Goal: Transaction & Acquisition: Obtain resource

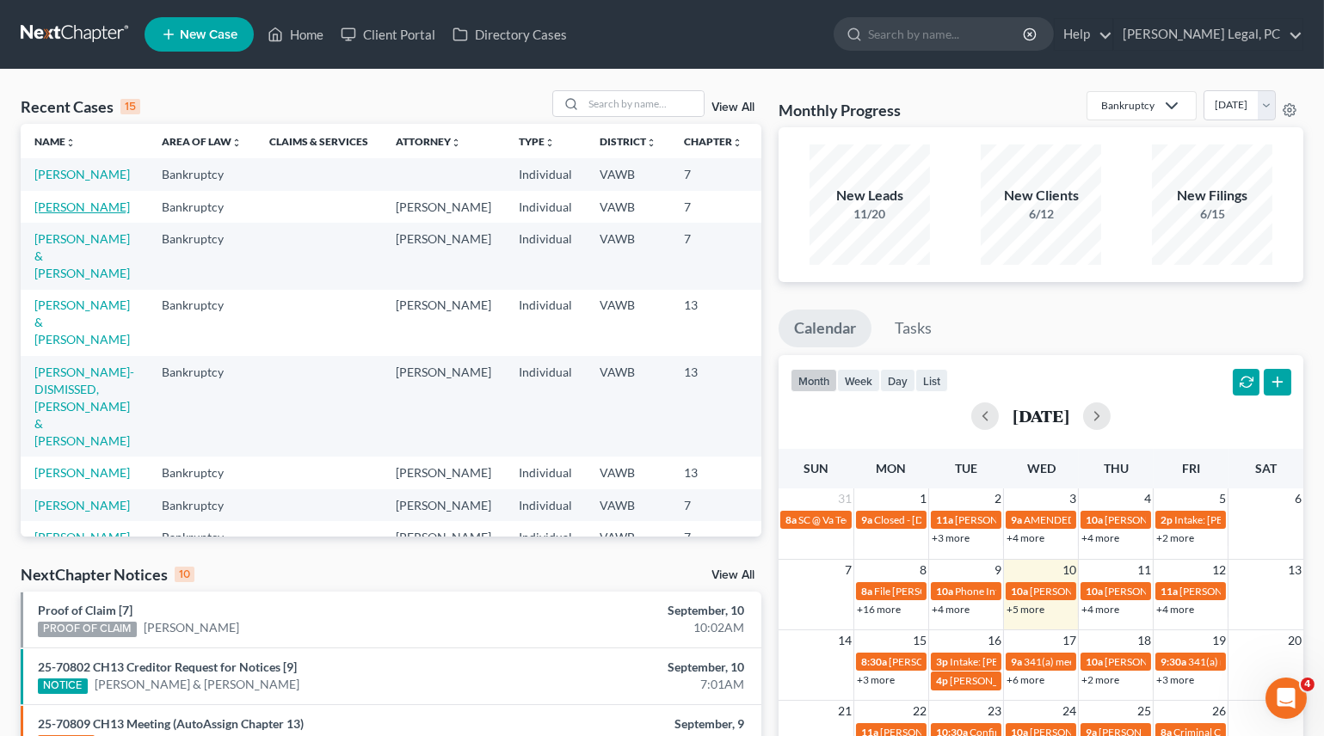
click at [59, 214] on link "[PERSON_NAME]" at bounding box center [81, 207] width 95 height 15
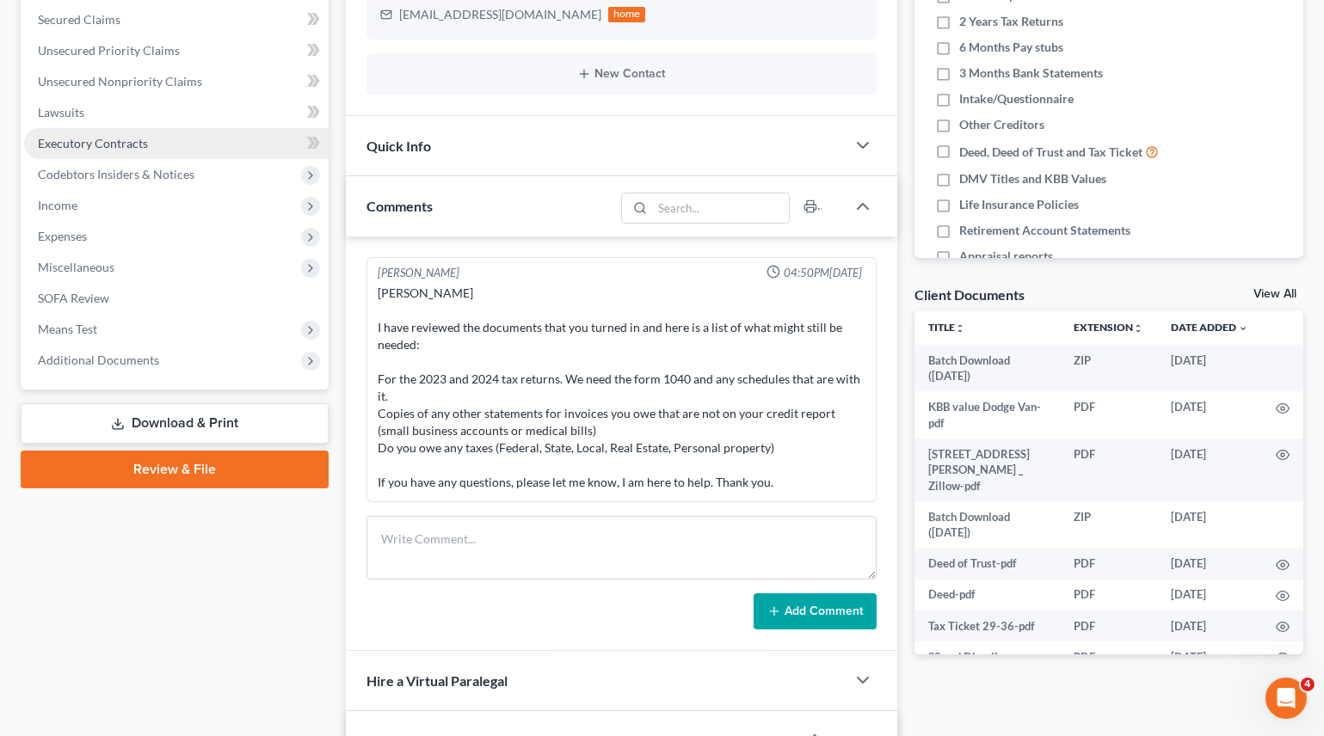
scroll to position [391, 0]
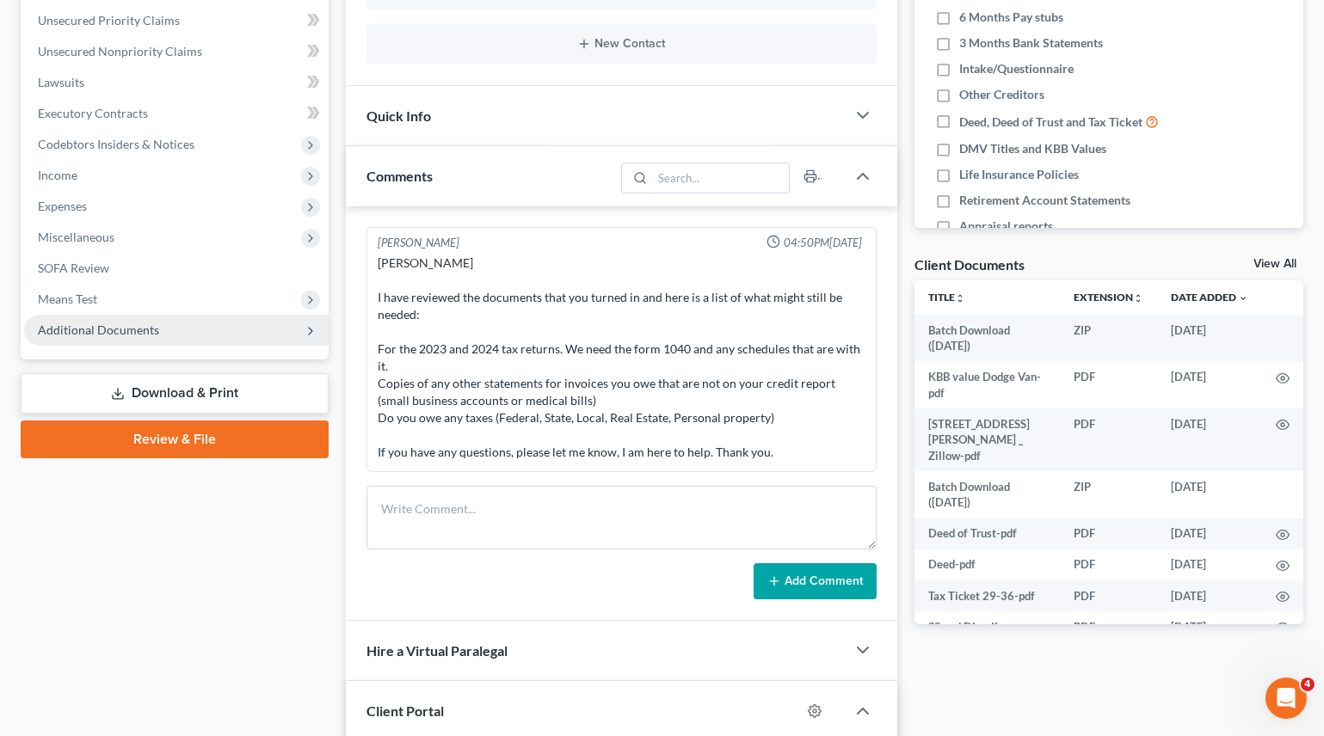
click at [83, 329] on span "Additional Documents" at bounding box center [98, 330] width 121 height 15
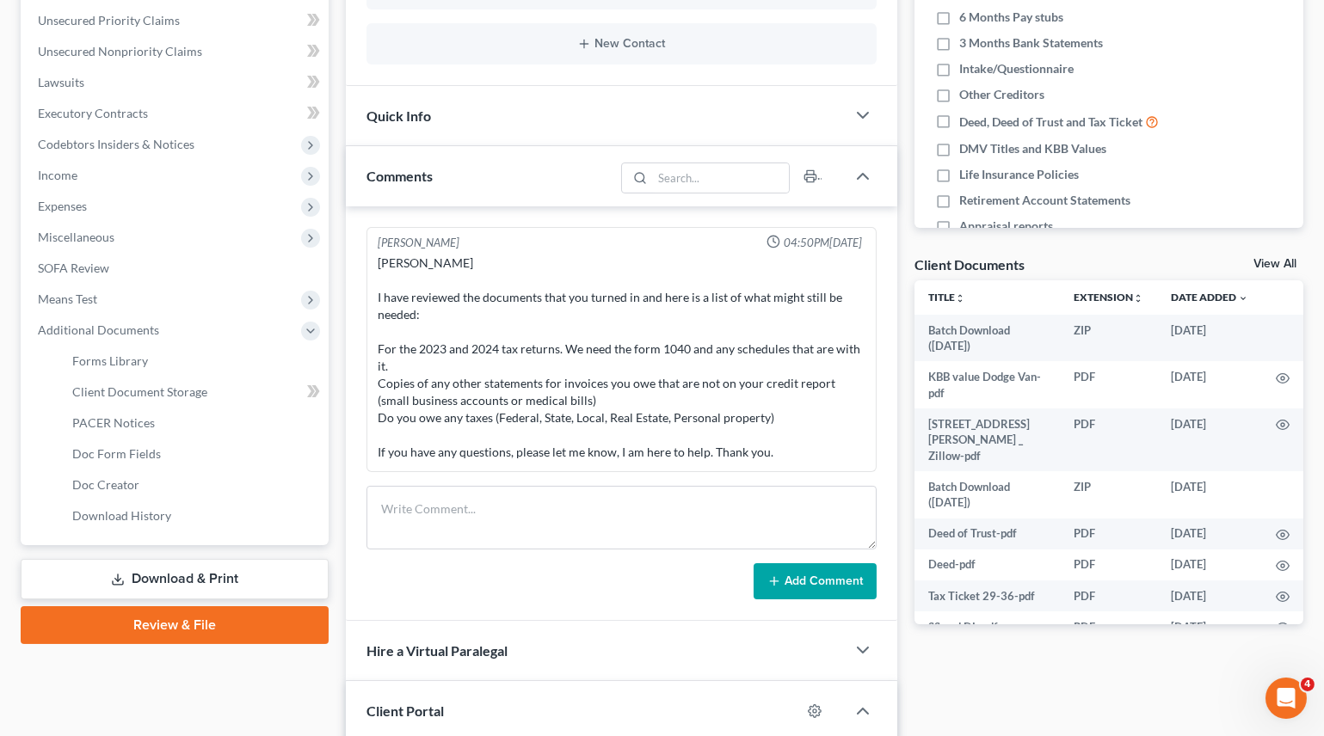
click at [184, 574] on link "Download & Print" at bounding box center [175, 579] width 308 height 40
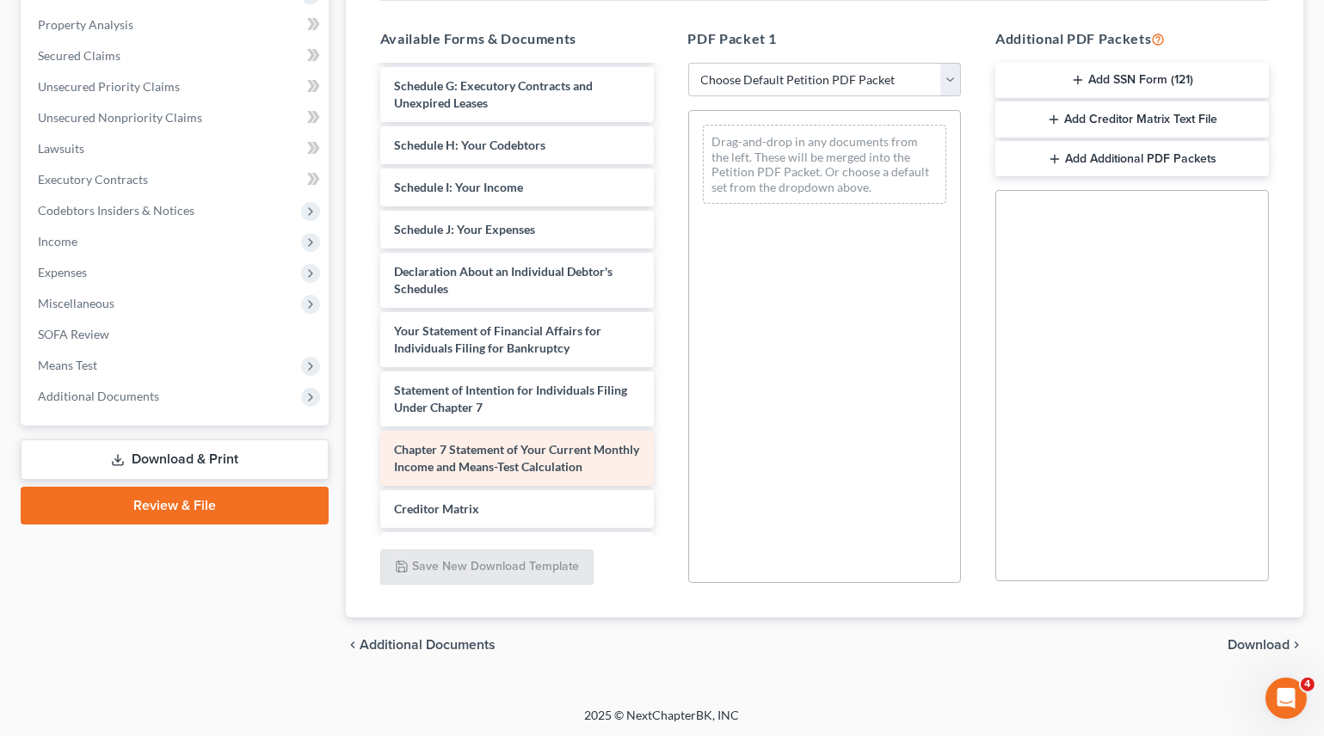
scroll to position [1348, 0]
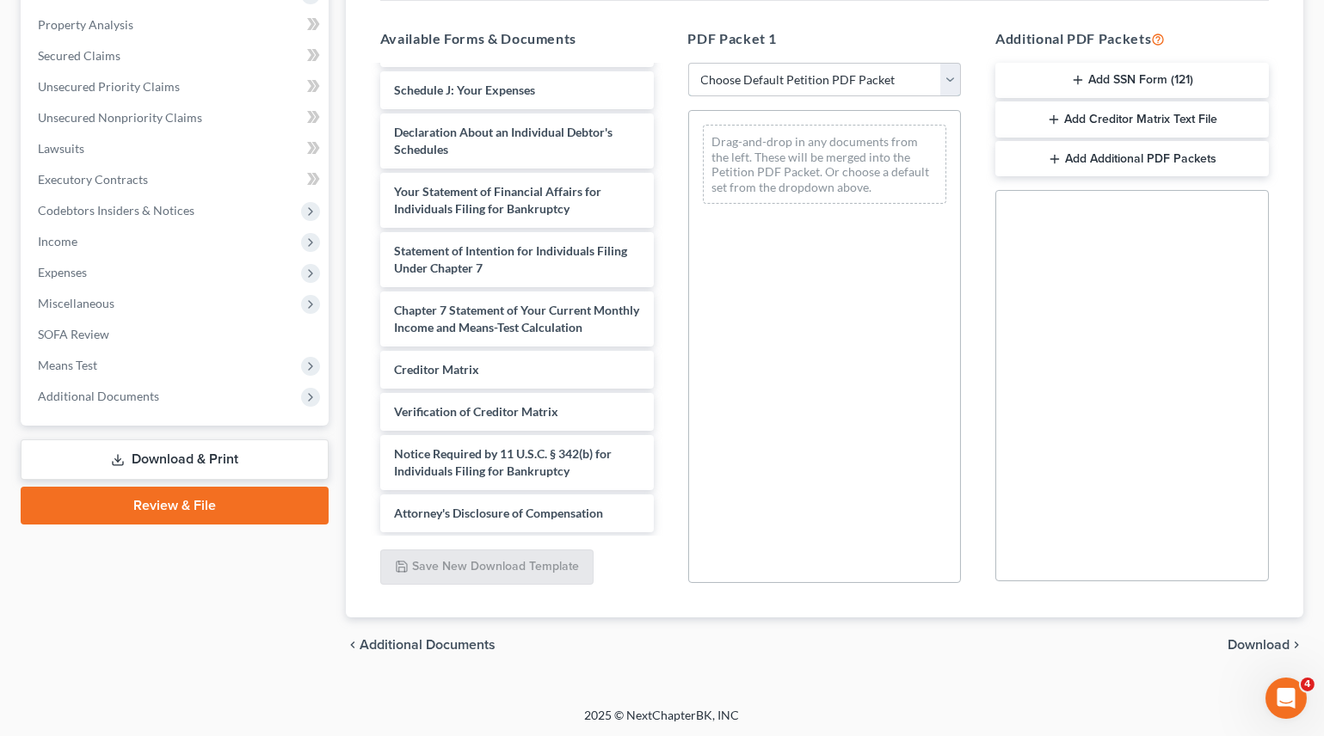
click at [704, 88] on select "Choose Default Petition PDF Packet Complete Bankruptcy Petition (all forms and …" at bounding box center [825, 80] width 274 height 34
select select "0"
click at [693, 63] on select "Choose Default Petition PDF Packet Complete Bankruptcy Petition (all forms and …" at bounding box center [825, 80] width 274 height 34
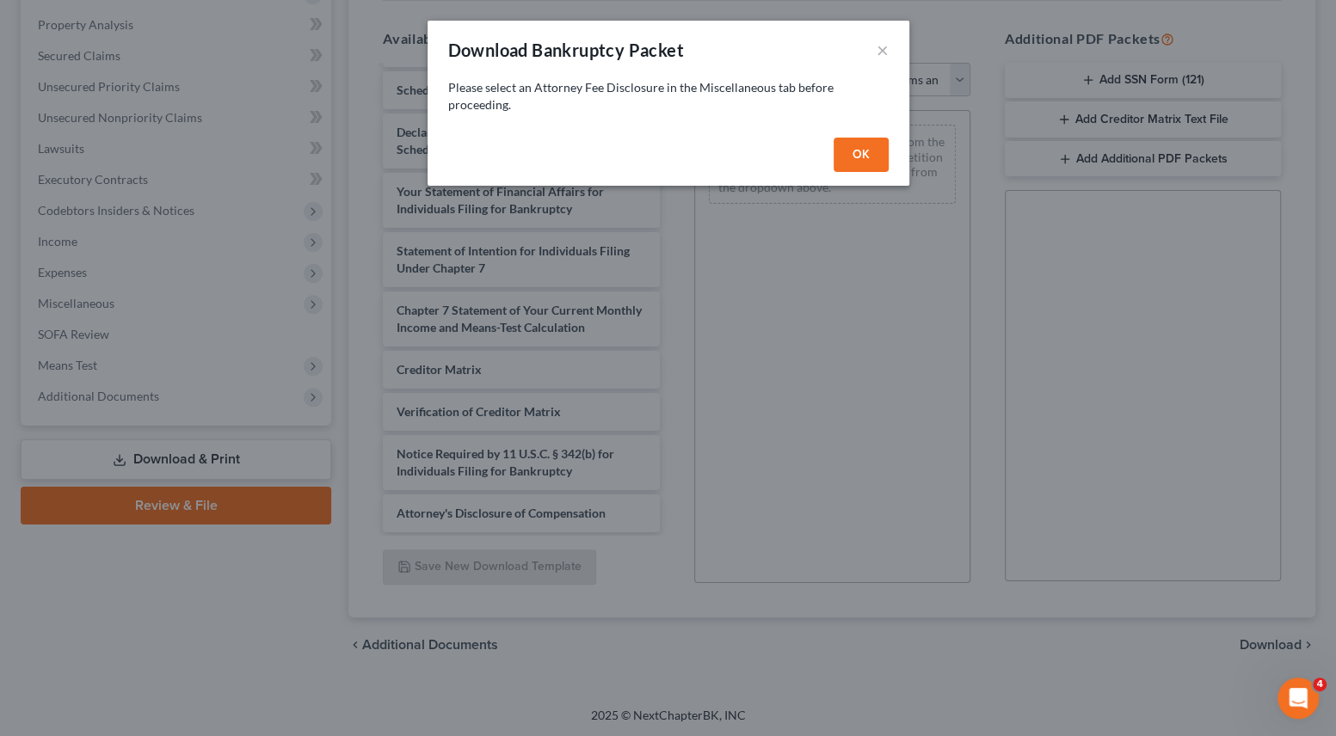
click at [847, 145] on button "OK" at bounding box center [861, 155] width 55 height 34
select select
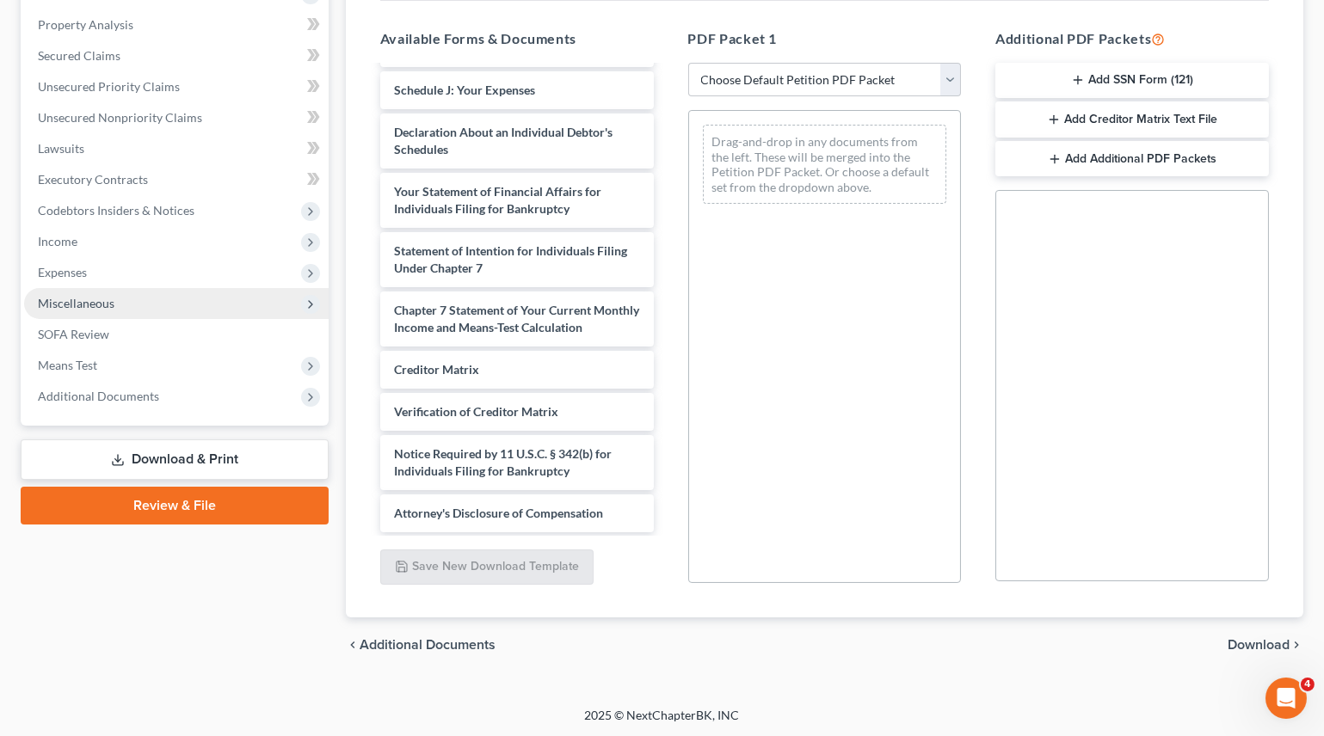
click at [91, 300] on span "Miscellaneous" at bounding box center [76, 303] width 77 height 15
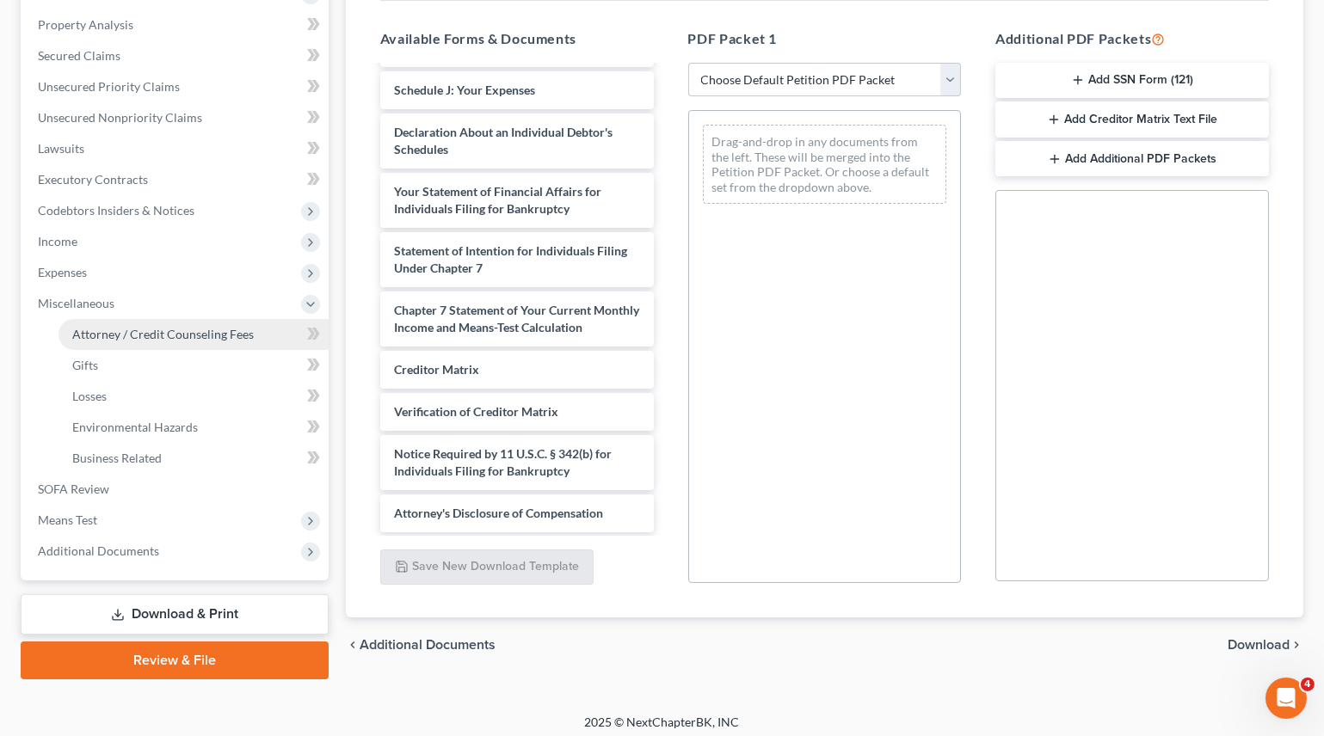
click at [136, 335] on span "Attorney / Credit Counseling Fees" at bounding box center [163, 334] width 182 height 15
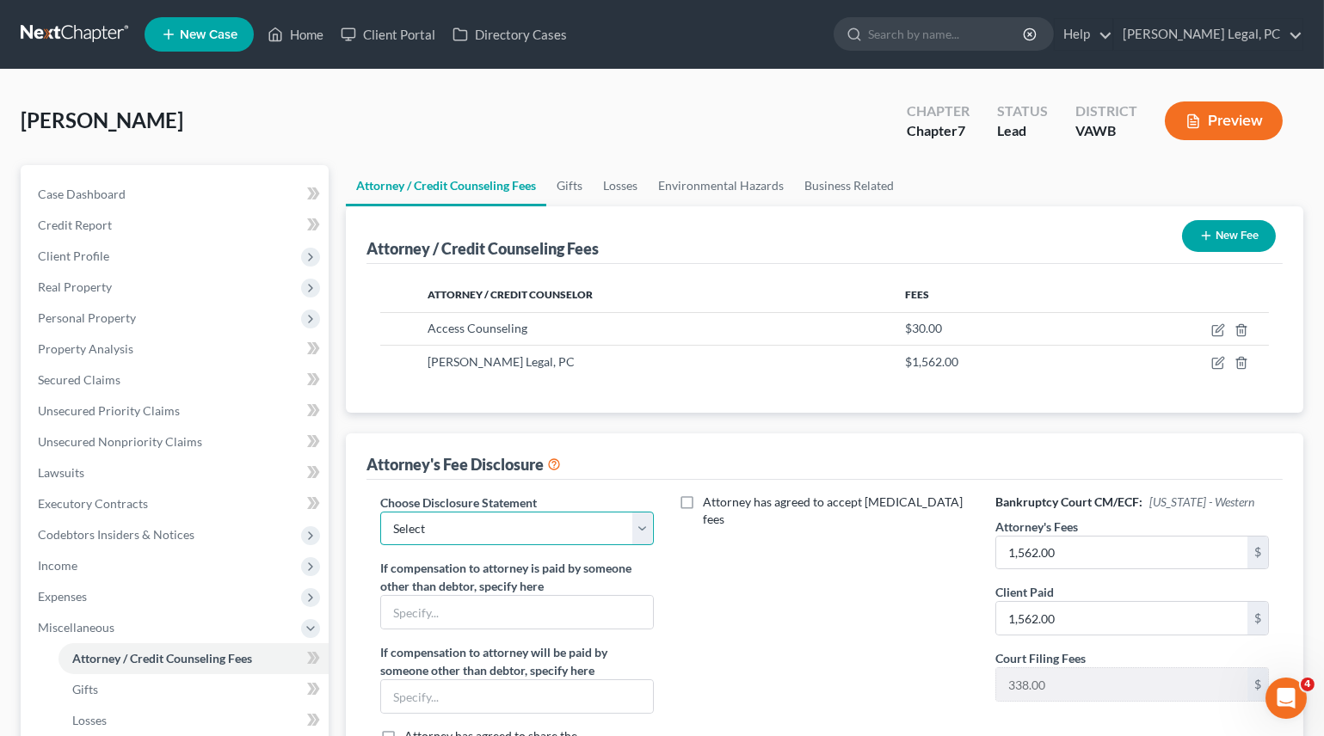
click at [508, 533] on select "Select Fee Disclosure" at bounding box center [517, 529] width 274 height 34
select select "0"
click at [380, 512] on select "Select Fee Disclosure" at bounding box center [517, 529] width 274 height 34
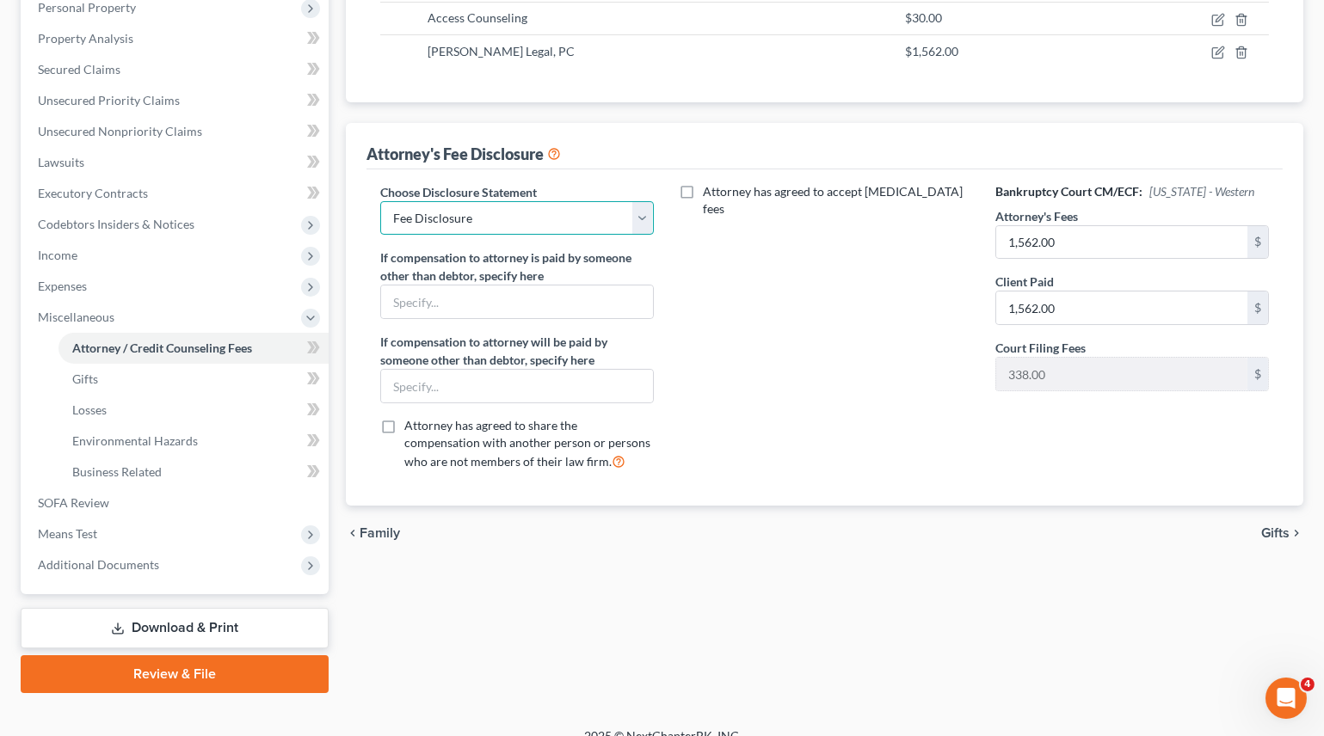
scroll to position [330, 0]
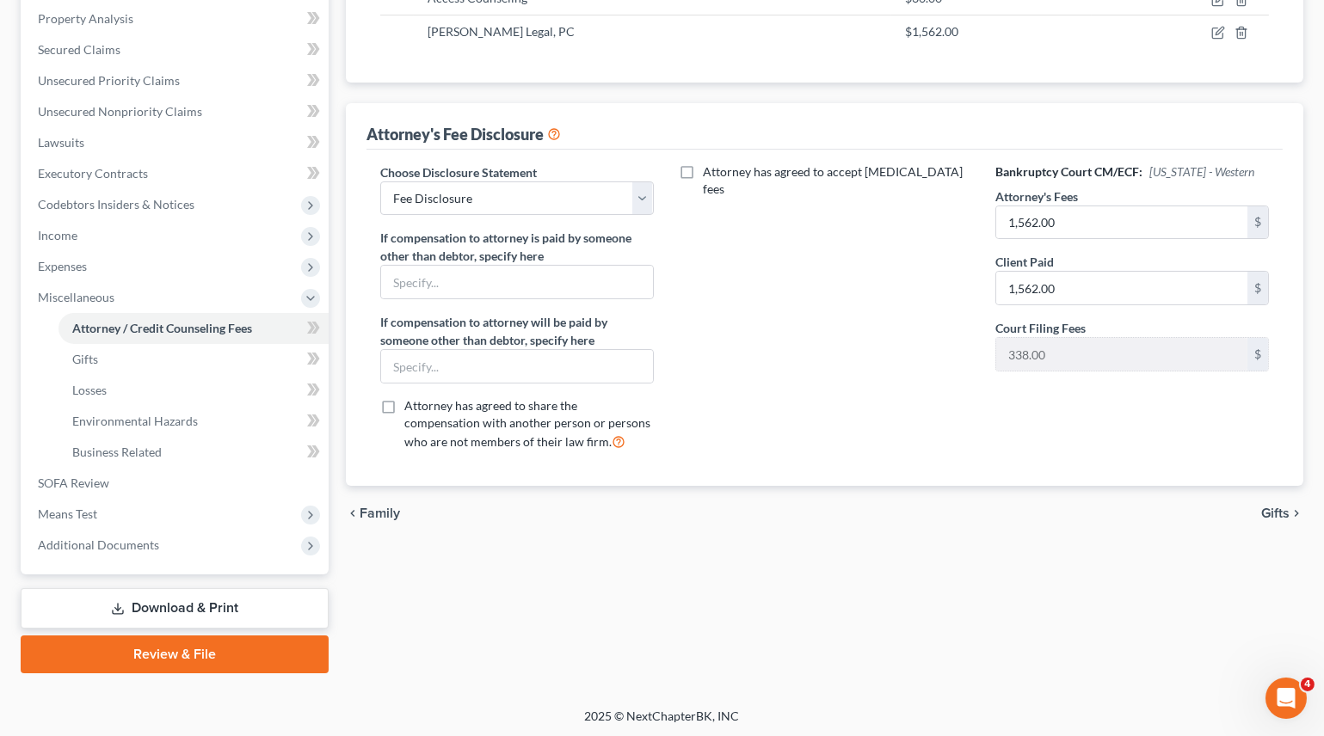
click at [186, 607] on link "Download & Print" at bounding box center [175, 608] width 308 height 40
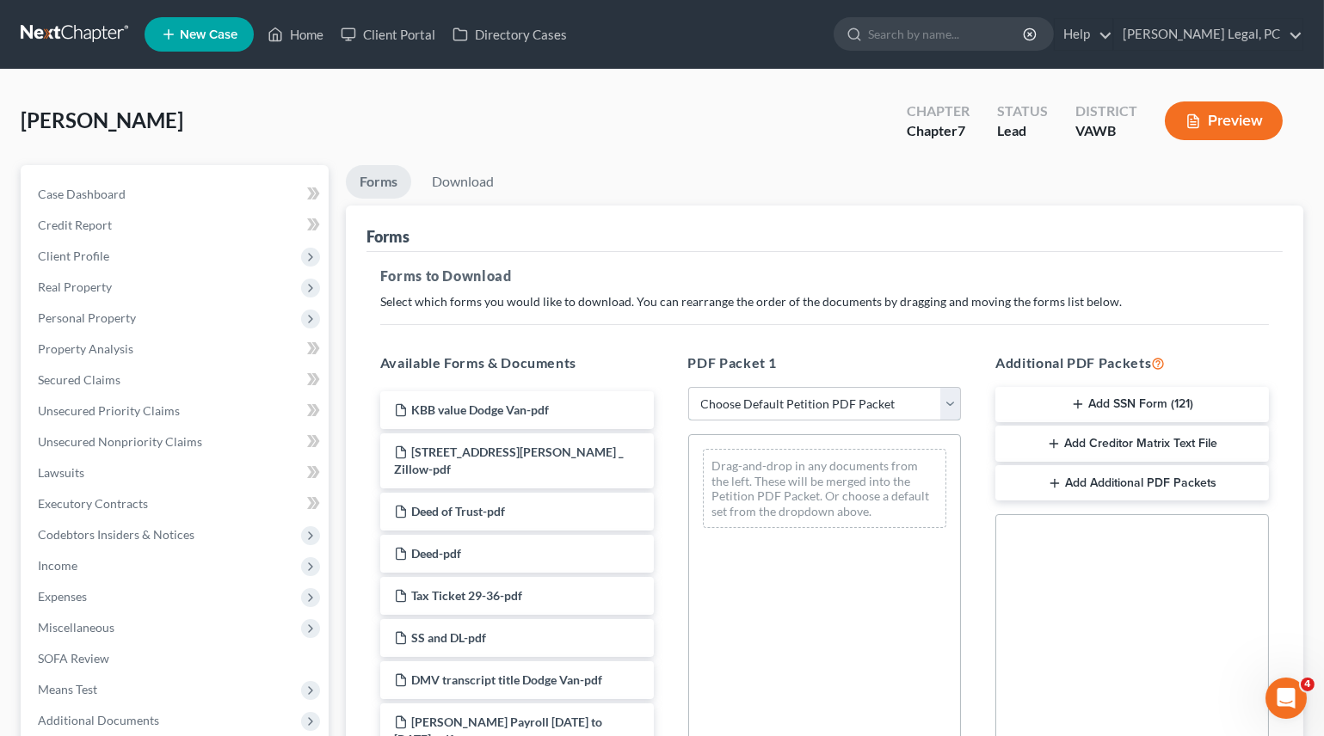
drag, startPoint x: 719, startPoint y: 401, endPoint x: 720, endPoint y: 417, distance: 16.4
click at [719, 401] on select "Choose Default Petition PDF Packet Complete Bankruptcy Petition (all forms and …" at bounding box center [825, 404] width 274 height 34
select select "0"
click at [688, 387] on select "Choose Default Petition PDF Packet Complete Bankruptcy Petition (all forms and …" at bounding box center [825, 404] width 274 height 34
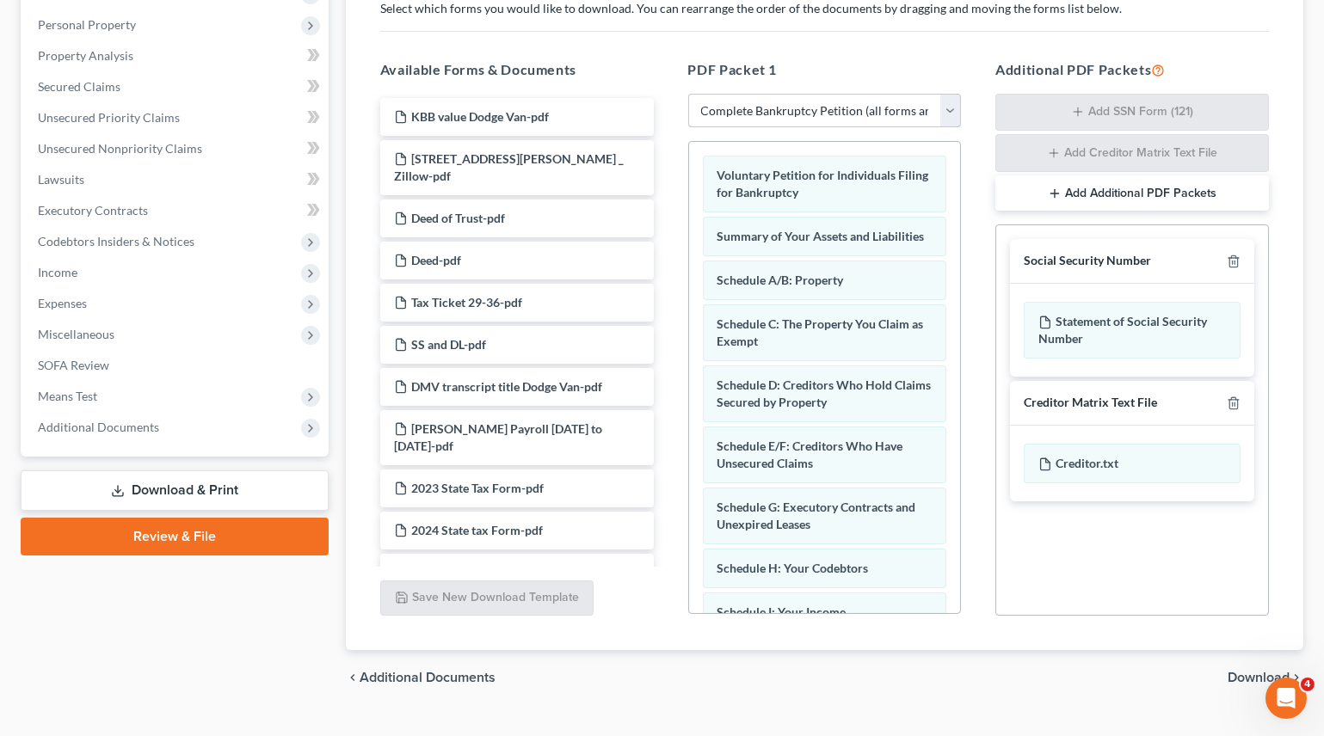
scroll to position [312, 0]
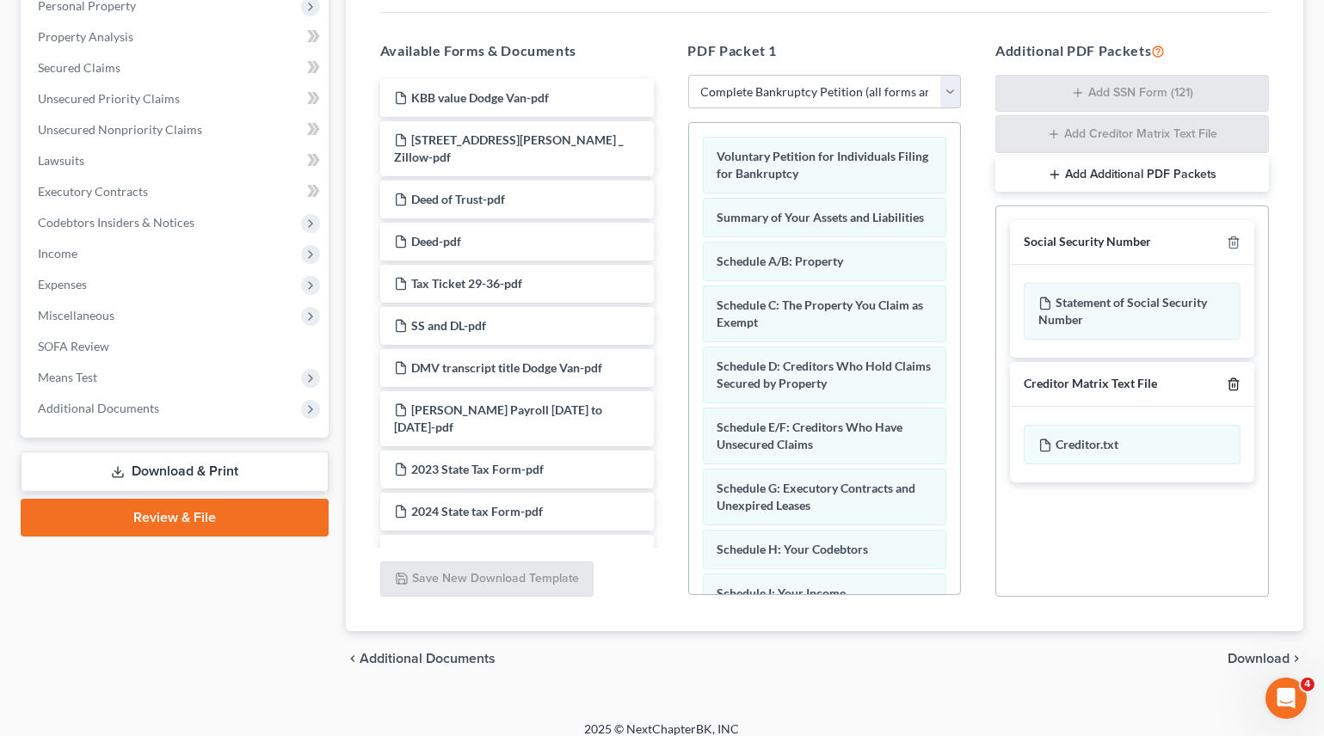
drag, startPoint x: 1237, startPoint y: 376, endPoint x: 1218, endPoint y: 387, distance: 22.0
click at [1237, 378] on icon "button" at bounding box center [1234, 385] width 14 height 14
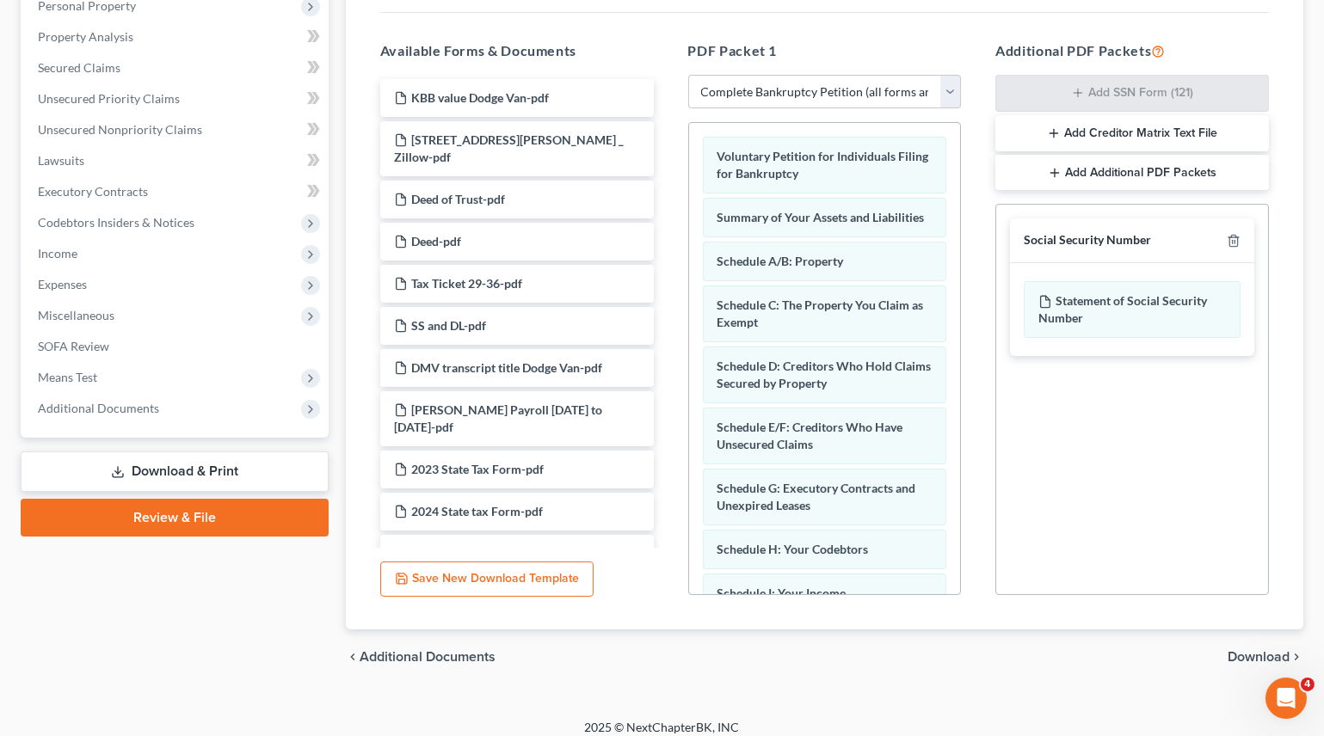
click at [1256, 655] on span "Download" at bounding box center [1258, 657] width 62 height 14
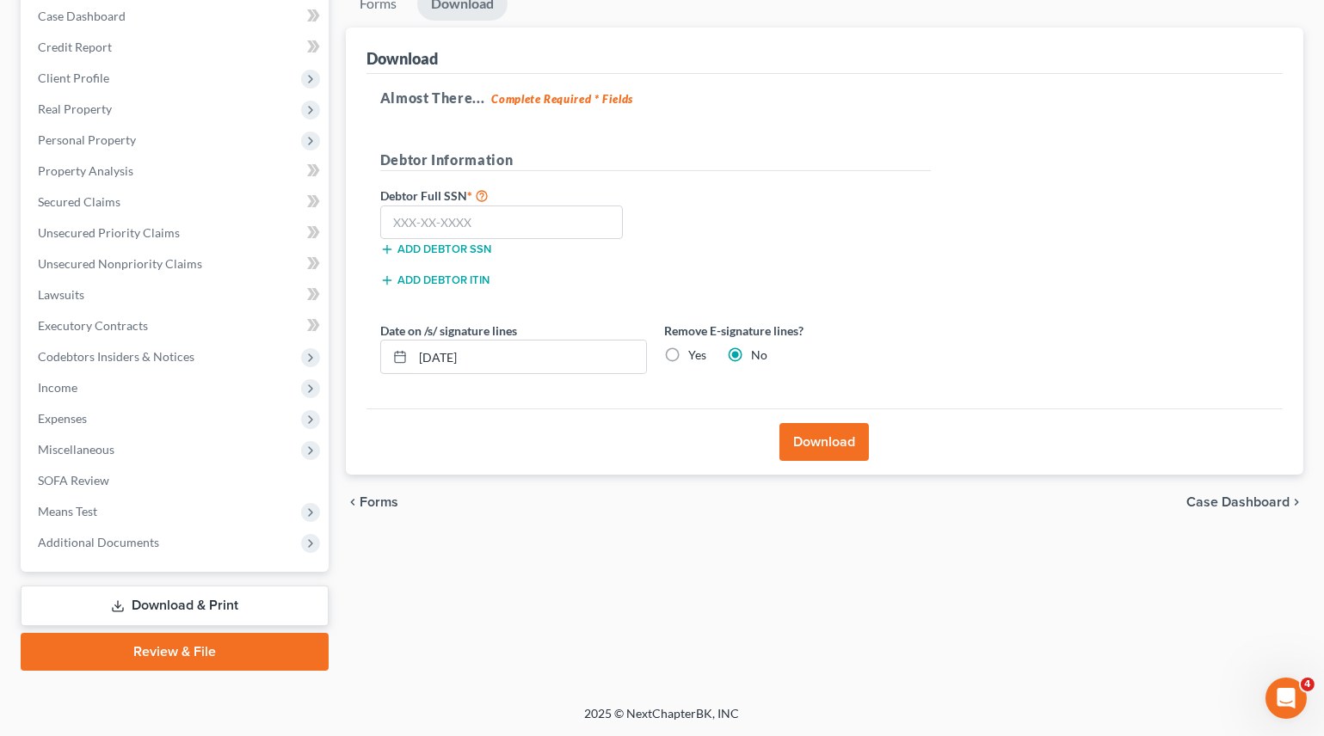
scroll to position [175, 0]
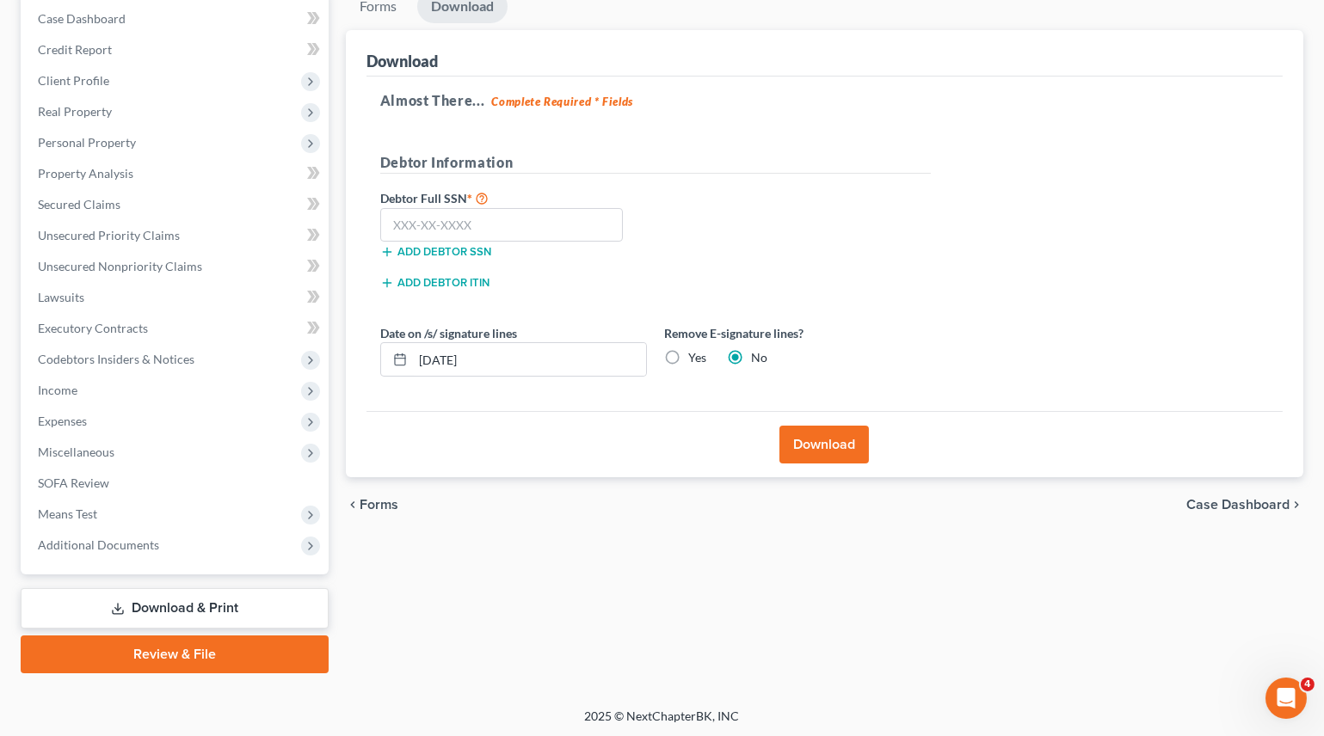
click at [688, 353] on label "Yes" at bounding box center [697, 357] width 18 height 17
click at [695, 353] on input "Yes" at bounding box center [700, 354] width 11 height 11
radio input "true"
radio input "false"
click at [480, 218] on input "text" at bounding box center [501, 225] width 243 height 34
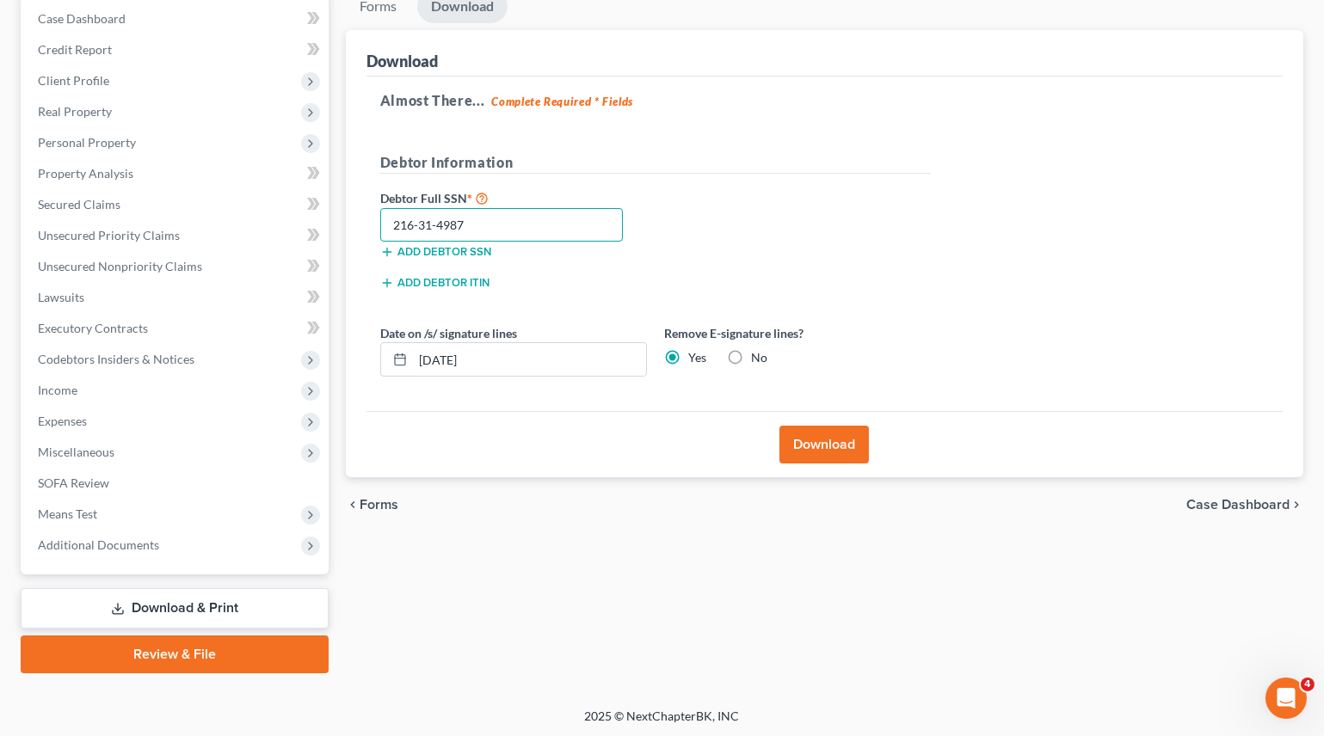
type input "216-31-4987"
click at [833, 438] on button "Download" at bounding box center [823, 445] width 89 height 38
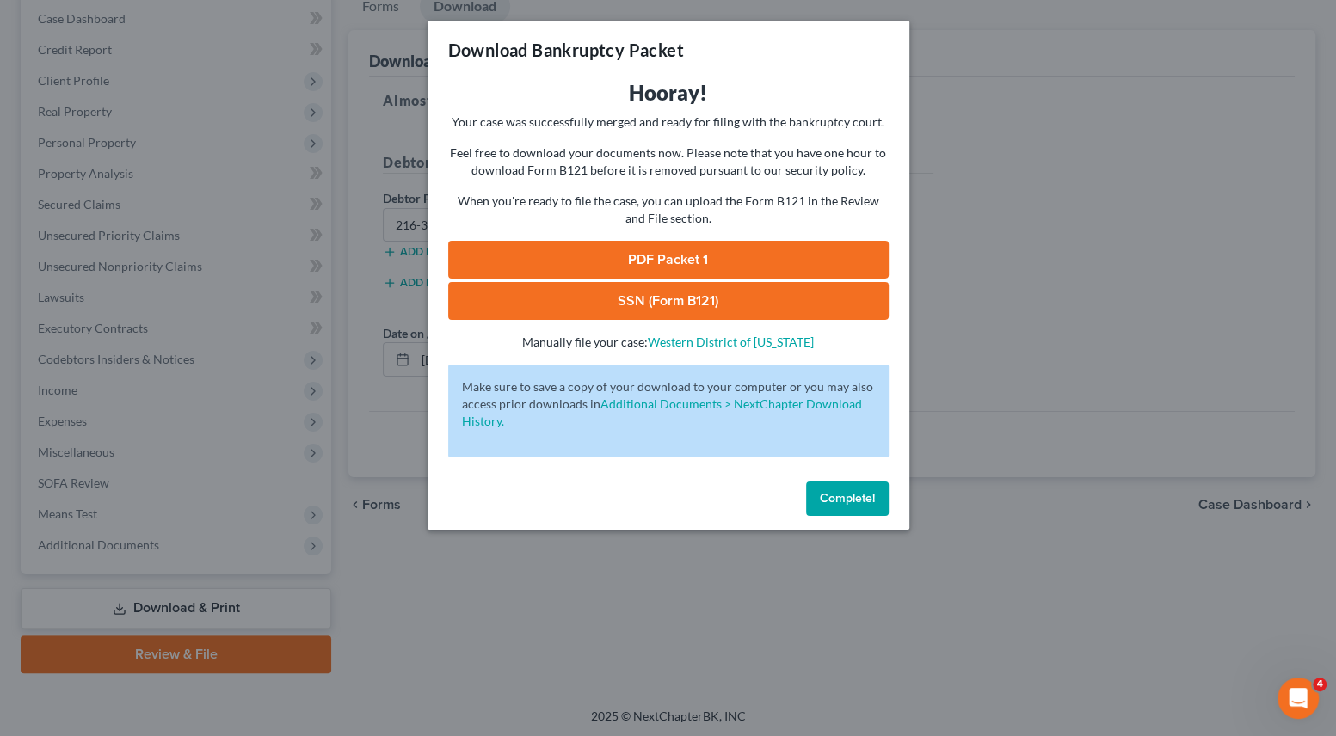
click at [652, 301] on link "SSN (Form B121)" at bounding box center [668, 301] width 440 height 38
click at [546, 246] on link "PDF Packet 1" at bounding box center [668, 260] width 440 height 38
click at [655, 576] on div "Download Bankruptcy Packet Hooray! Your case was successfully merged and ready …" at bounding box center [668, 368] width 1336 height 736
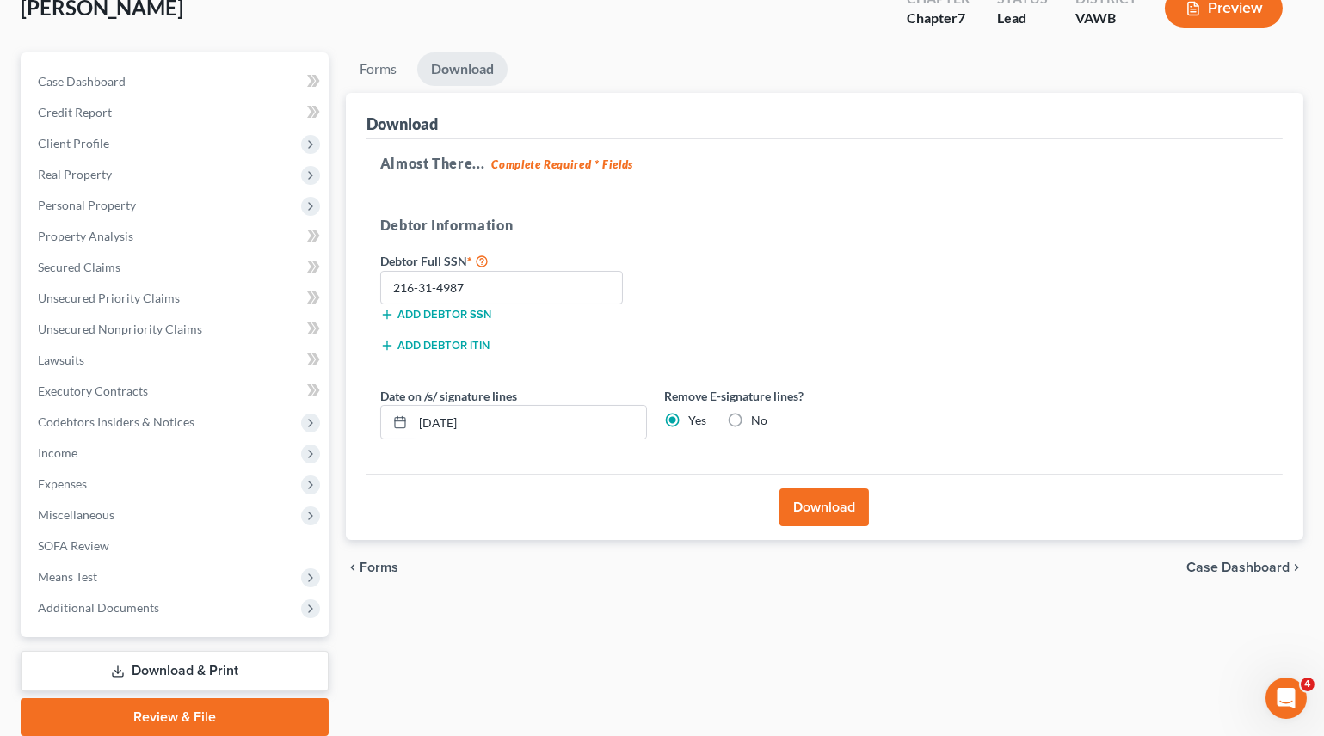
scroll to position [0, 0]
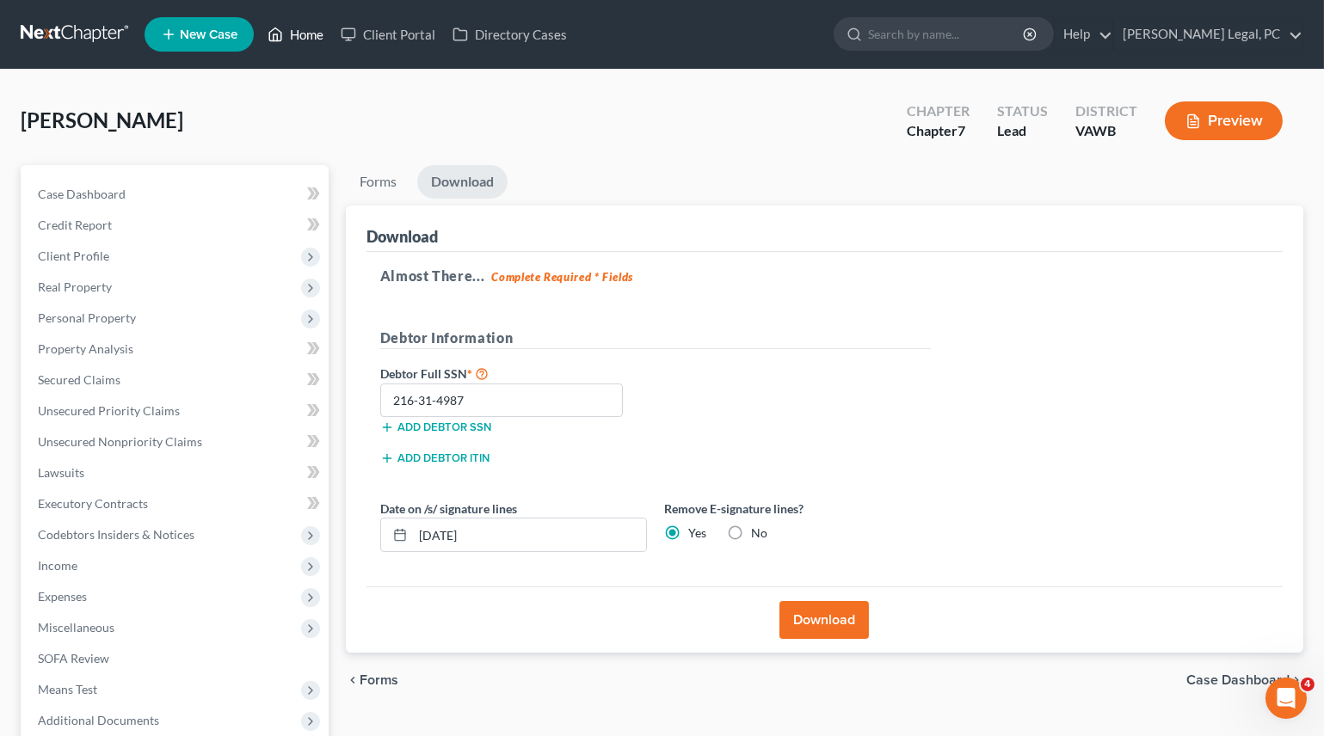
click at [309, 23] on link "Home" at bounding box center [295, 34] width 73 height 31
